Goal: Entertainment & Leisure: Consume media (video, audio)

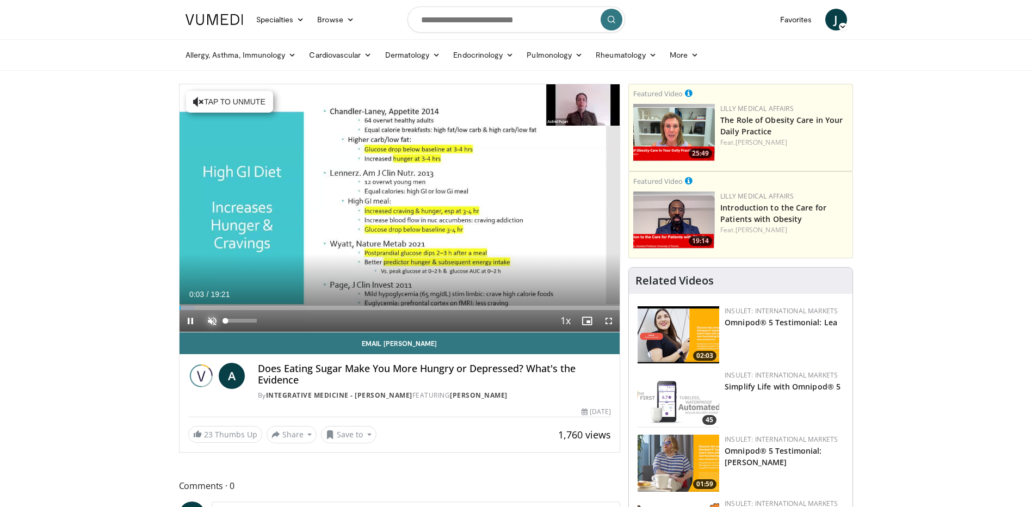
click at [212, 320] on span "Video Player" at bounding box center [212, 321] width 22 height 22
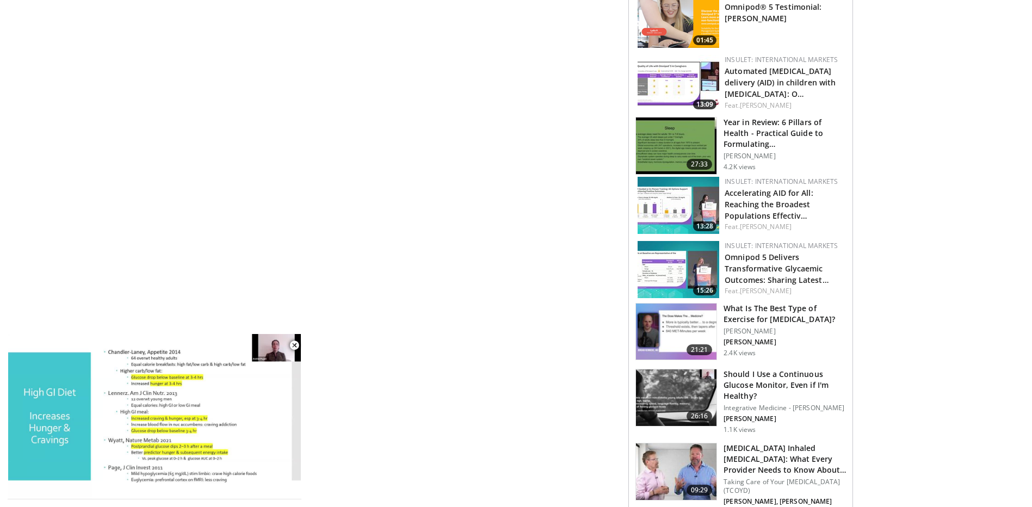
scroll to position [704, 0]
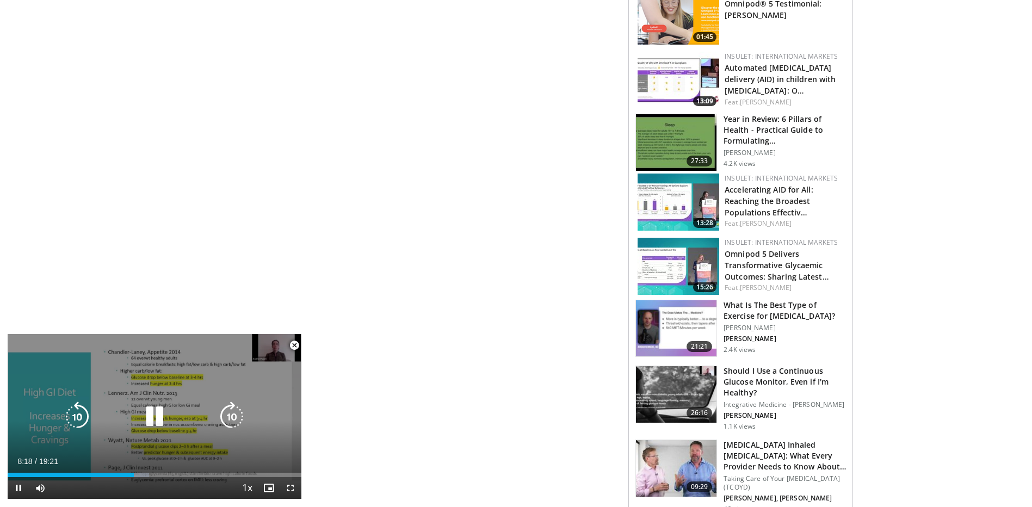
click at [155, 408] on icon "Video Player" at bounding box center [154, 417] width 30 height 30
